Goal: Check status: Check status

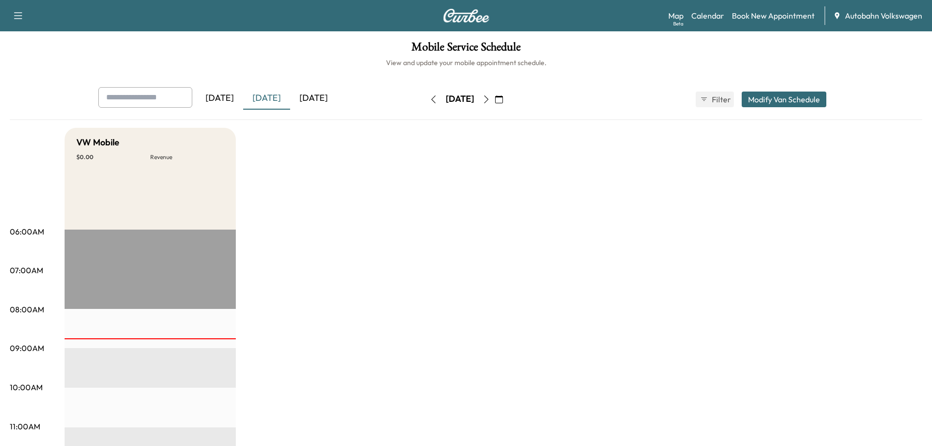
click at [312, 101] on div "[DATE]" at bounding box center [313, 98] width 47 height 23
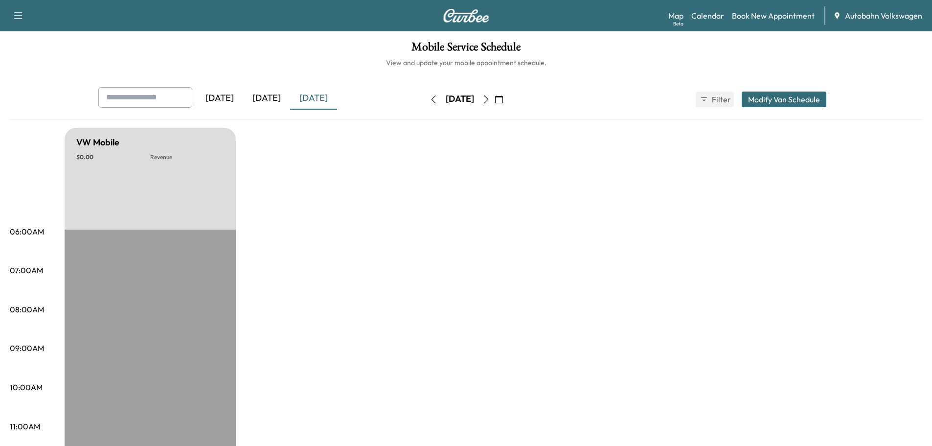
click at [490, 102] on icon "button" at bounding box center [486, 99] width 8 height 8
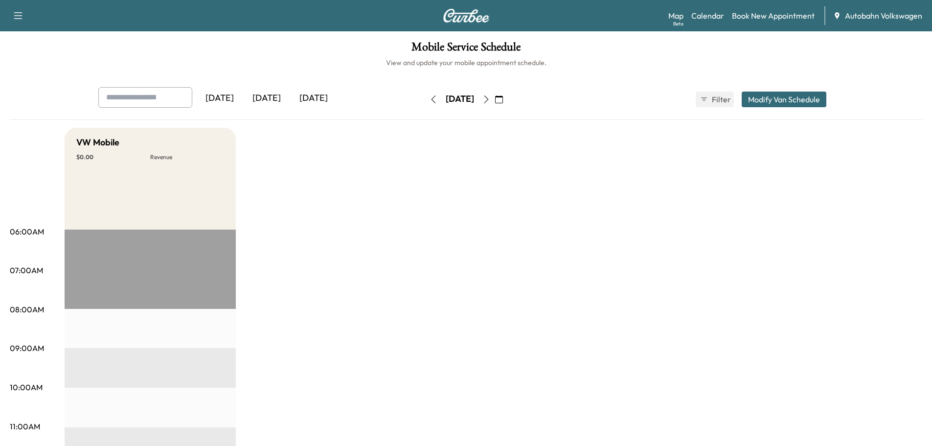
click at [490, 99] on icon "button" at bounding box center [486, 99] width 8 height 8
click at [490, 102] on icon "button" at bounding box center [486, 99] width 8 height 8
